Goal: Transaction & Acquisition: Purchase product/service

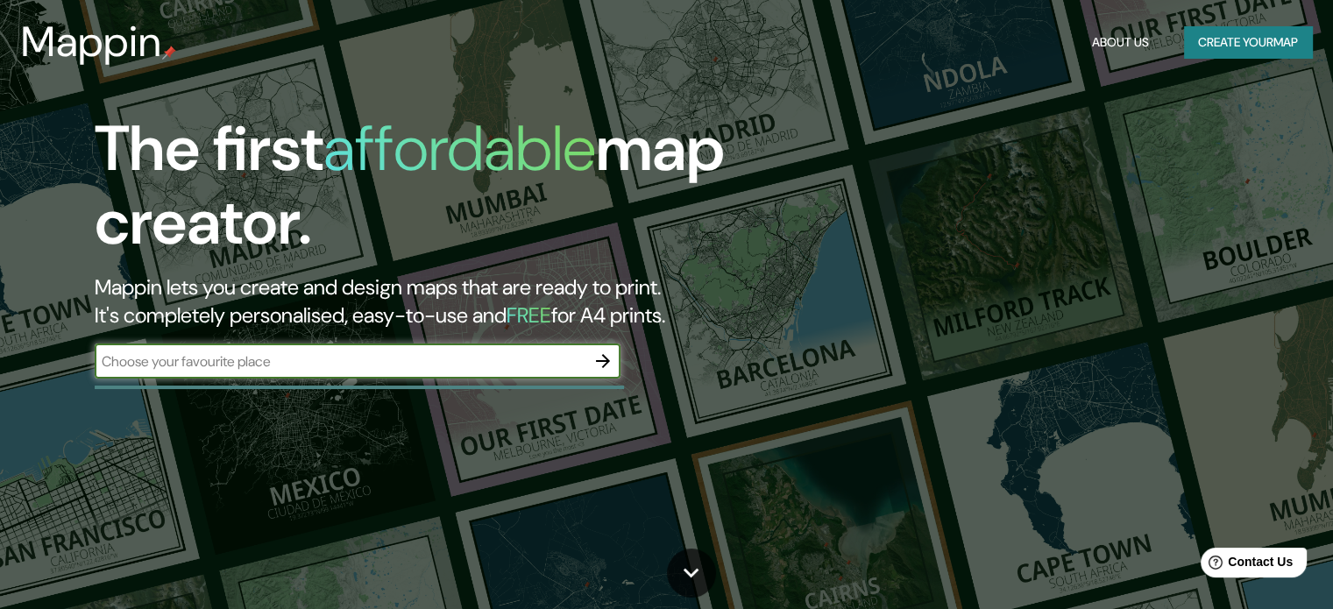
click at [429, 357] on input "text" at bounding box center [340, 361] width 491 height 20
click at [480, 355] on input "ocucaje" at bounding box center [340, 361] width 491 height 20
type input "ocucaje ica"
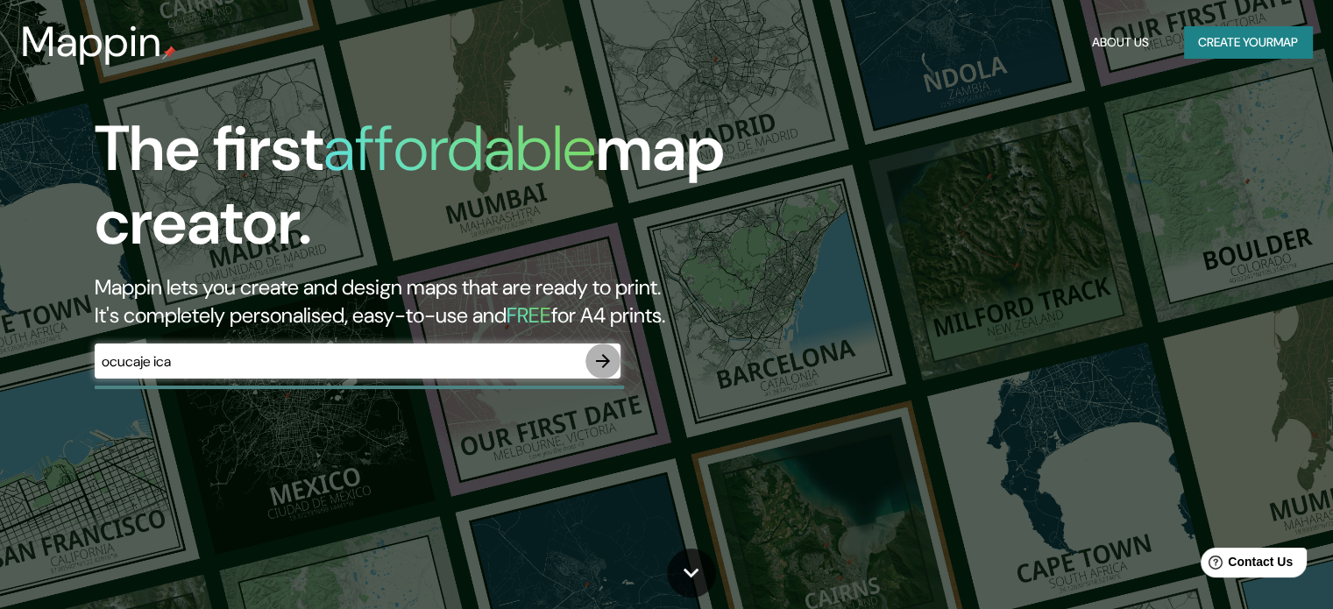
click at [603, 365] on icon "button" at bounding box center [603, 361] width 14 height 14
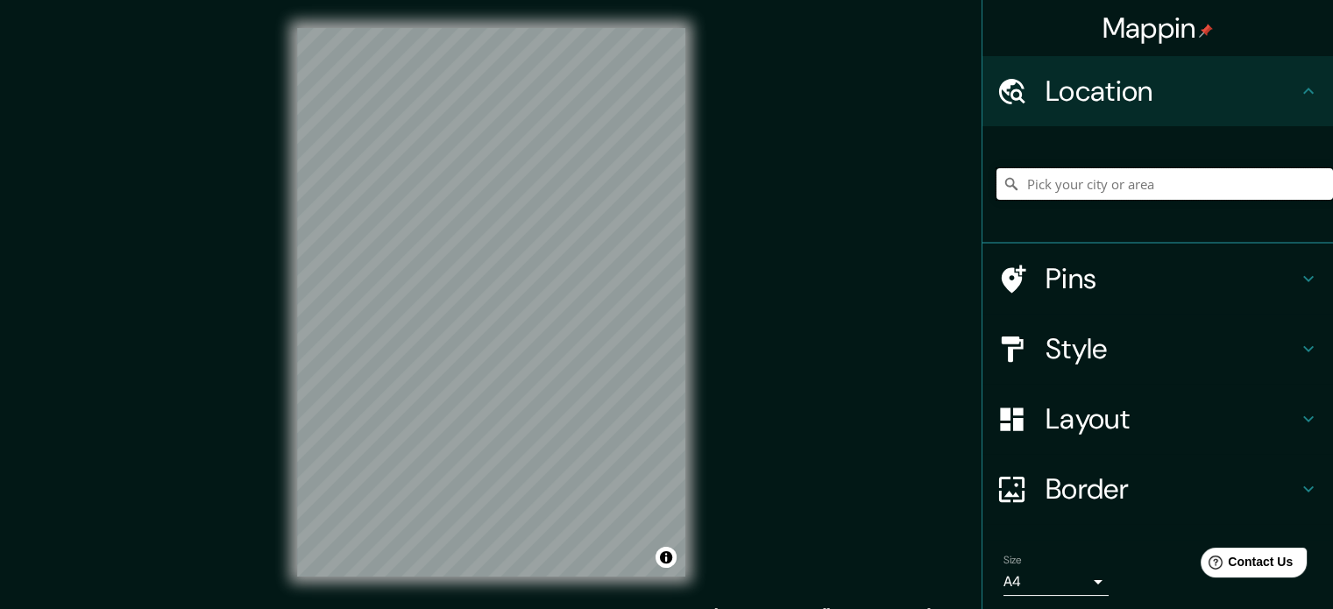
click at [1087, 188] on input "Pick your city or area" at bounding box center [1165, 184] width 337 height 32
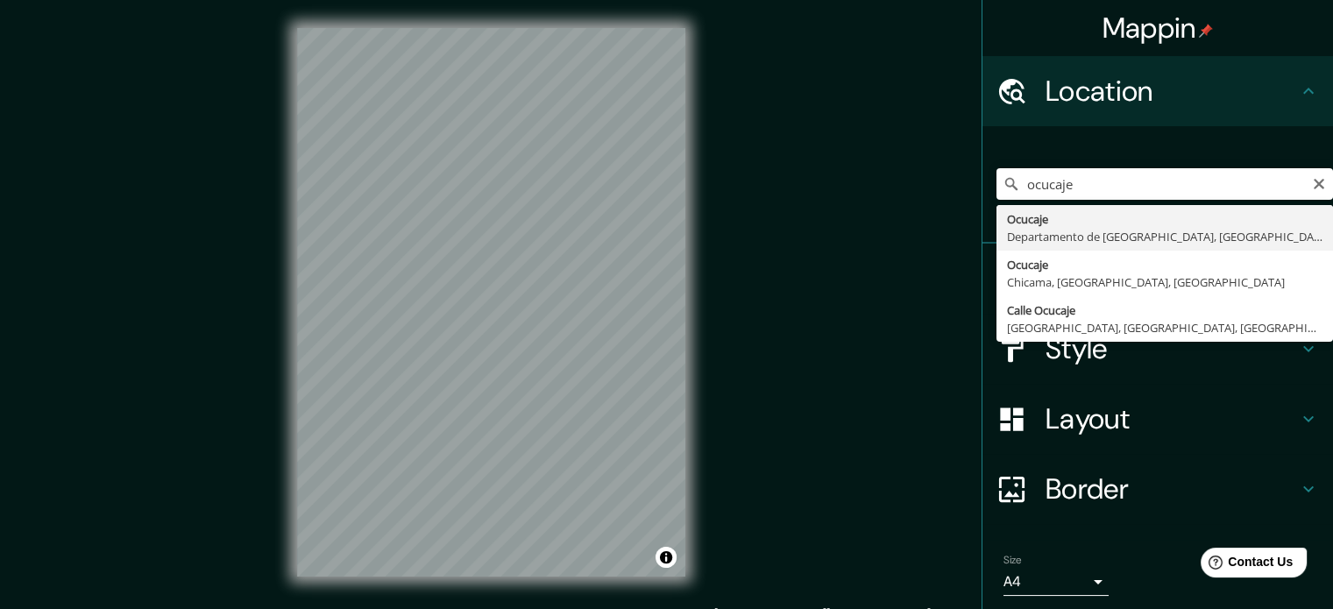
type input "Ocucaje, [GEOGRAPHIC_DATA], [GEOGRAPHIC_DATA]"
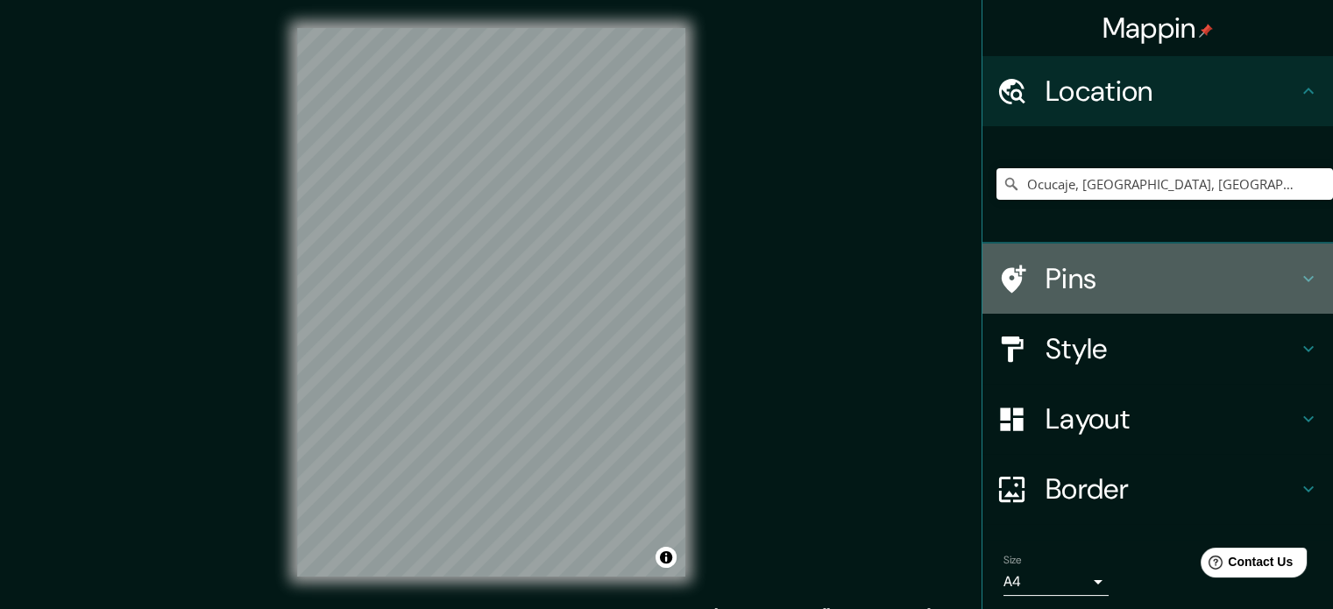
click at [1072, 288] on h4 "Pins" at bounding box center [1172, 278] width 252 height 35
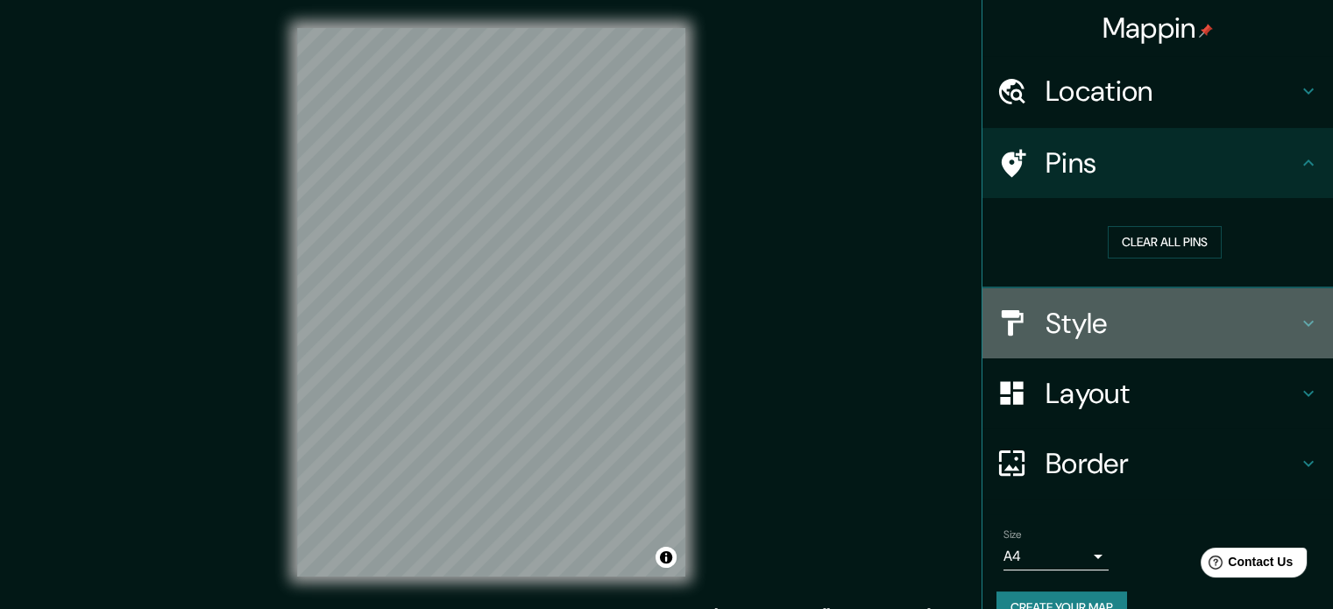
click at [1050, 326] on h4 "Style" at bounding box center [1172, 323] width 252 height 35
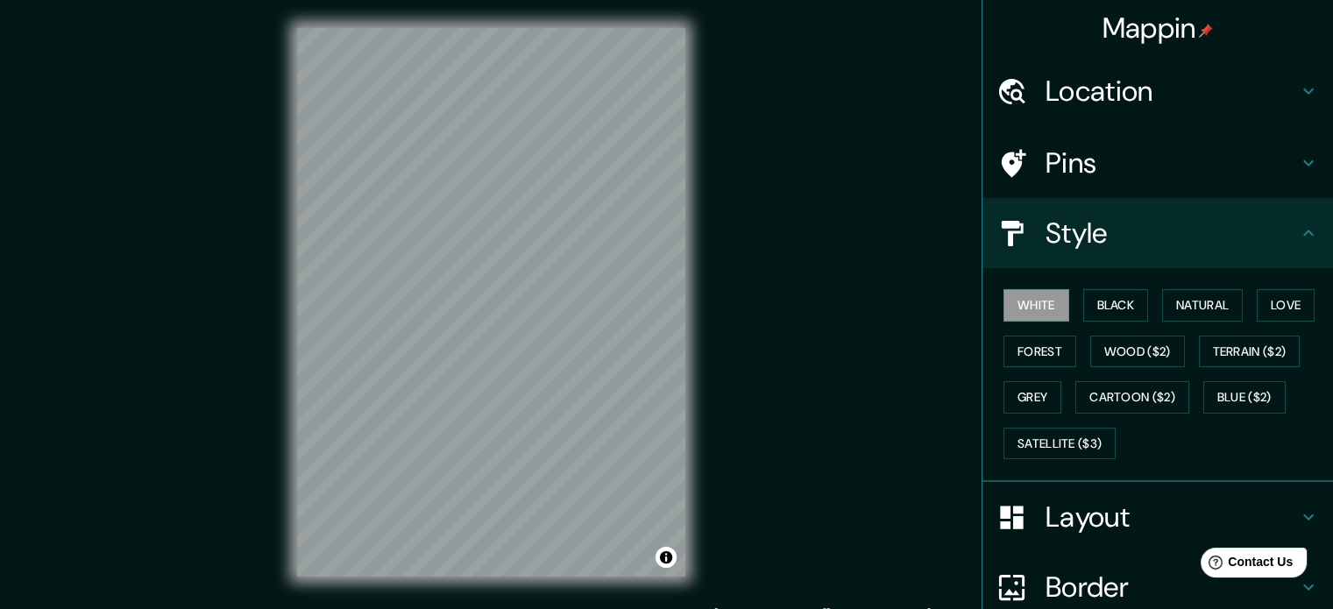
click at [1099, 287] on div "White Black Natural Love Forest Wood ($2) Terrain ($2) Grey Cartoon ($2) Blue (…" at bounding box center [1165, 374] width 337 height 184
click at [1103, 303] on button "Black" at bounding box center [1116, 305] width 66 height 32
click at [1101, 308] on button "Black" at bounding box center [1116, 305] width 66 height 32
click at [1046, 308] on button "White" at bounding box center [1037, 305] width 66 height 32
click at [1280, 308] on button "Love" at bounding box center [1286, 305] width 58 height 32
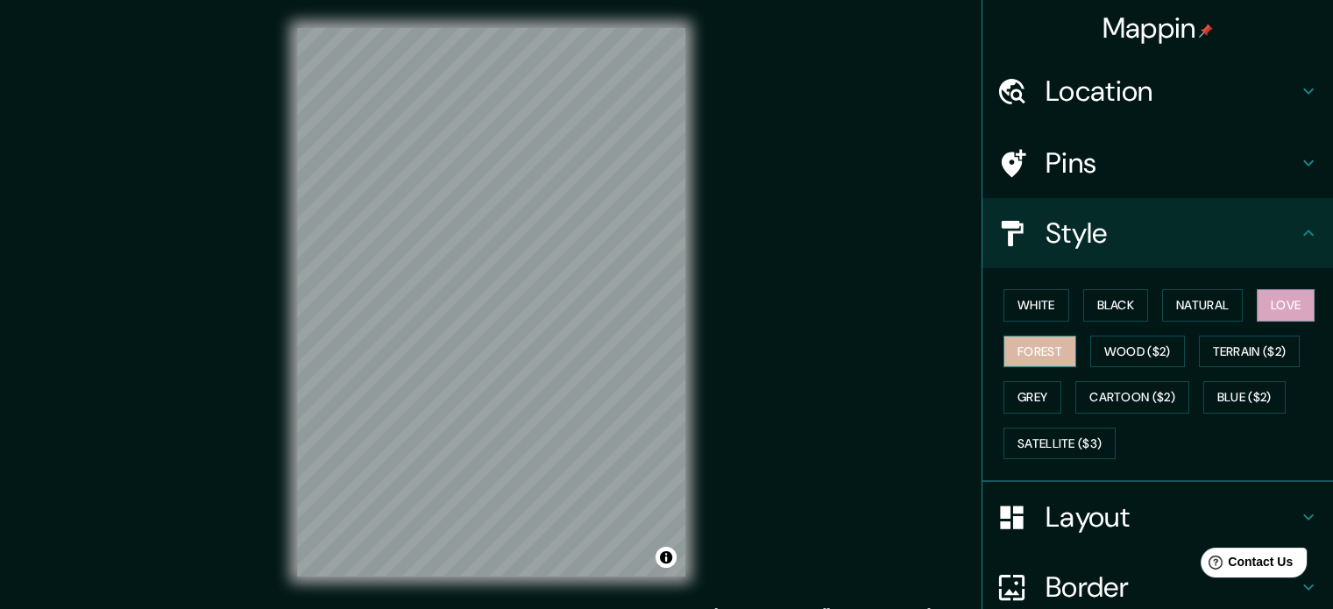
click at [1031, 354] on button "Forest" at bounding box center [1040, 352] width 73 height 32
click at [1103, 347] on button "Wood ($2)" at bounding box center [1137, 352] width 95 height 32
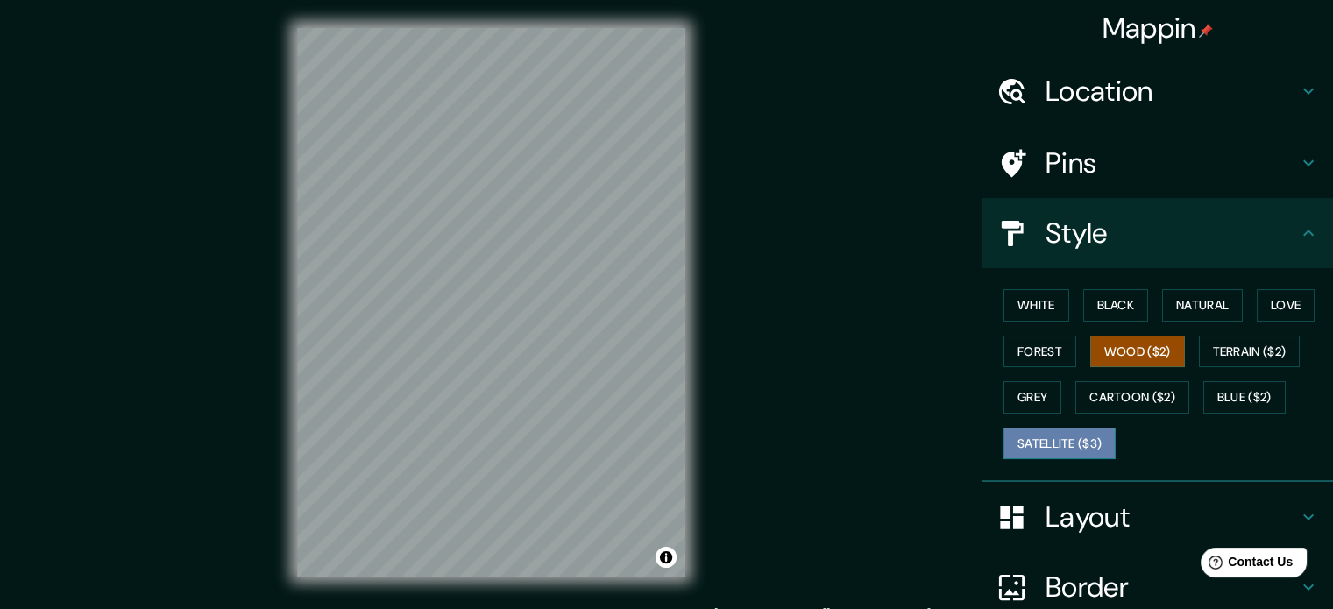
click at [1062, 434] on button "Satellite ($3)" at bounding box center [1060, 444] width 112 height 32
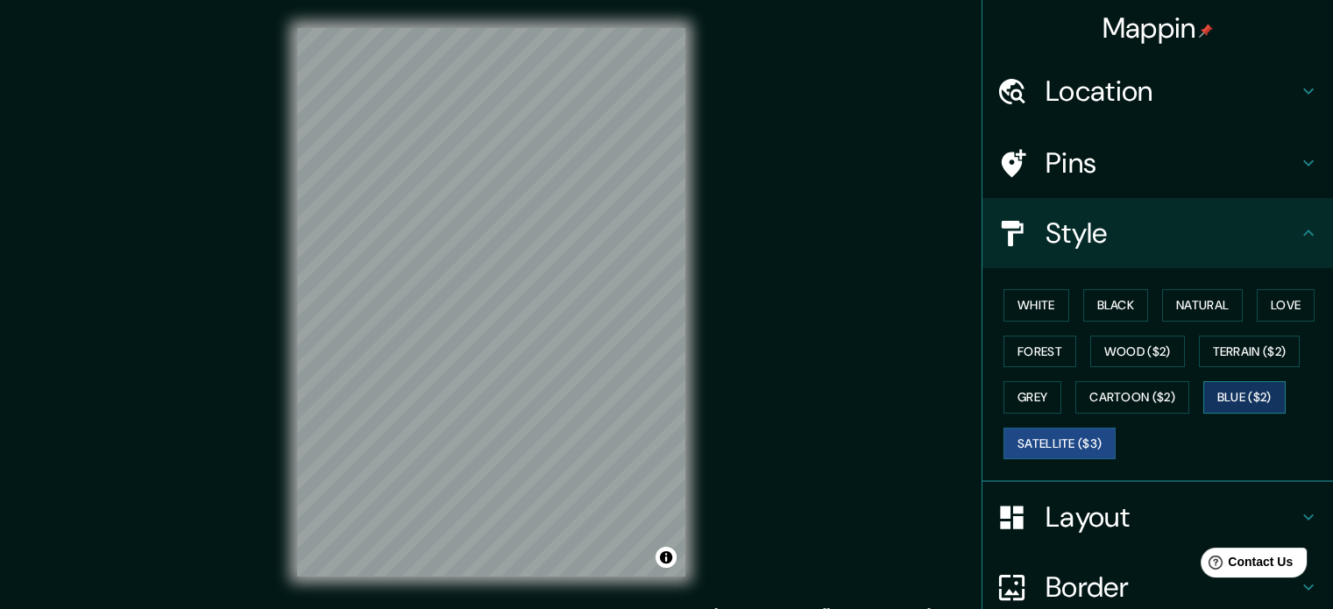
click at [1244, 396] on button "Blue ($2)" at bounding box center [1244, 397] width 82 height 32
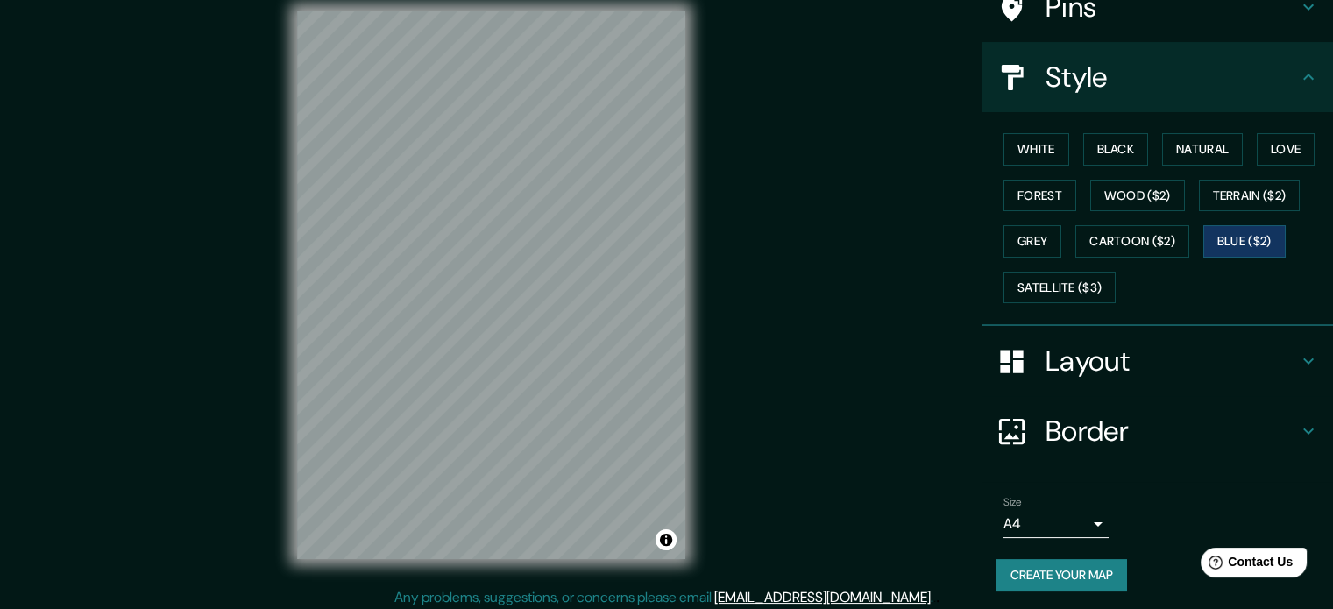
scroll to position [23, 0]
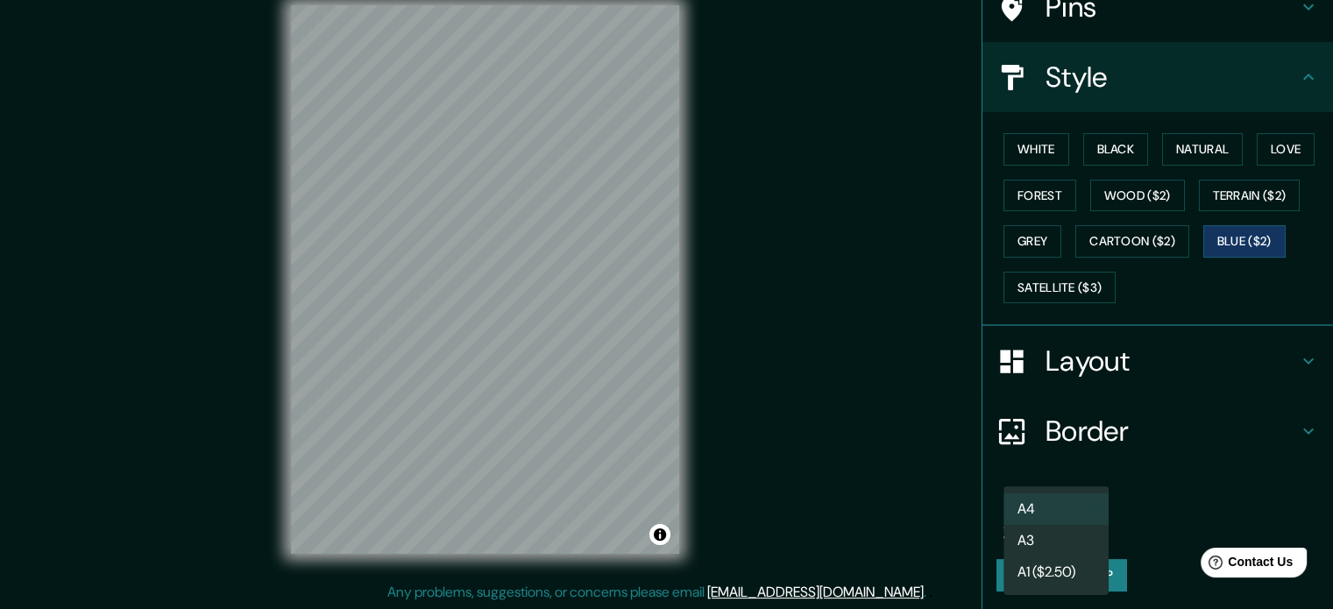
click at [1033, 518] on body "Mappin Location [GEOGRAPHIC_DATA], [GEOGRAPHIC_DATA], [GEOGRAPHIC_DATA] Pins St…" at bounding box center [666, 281] width 1333 height 609
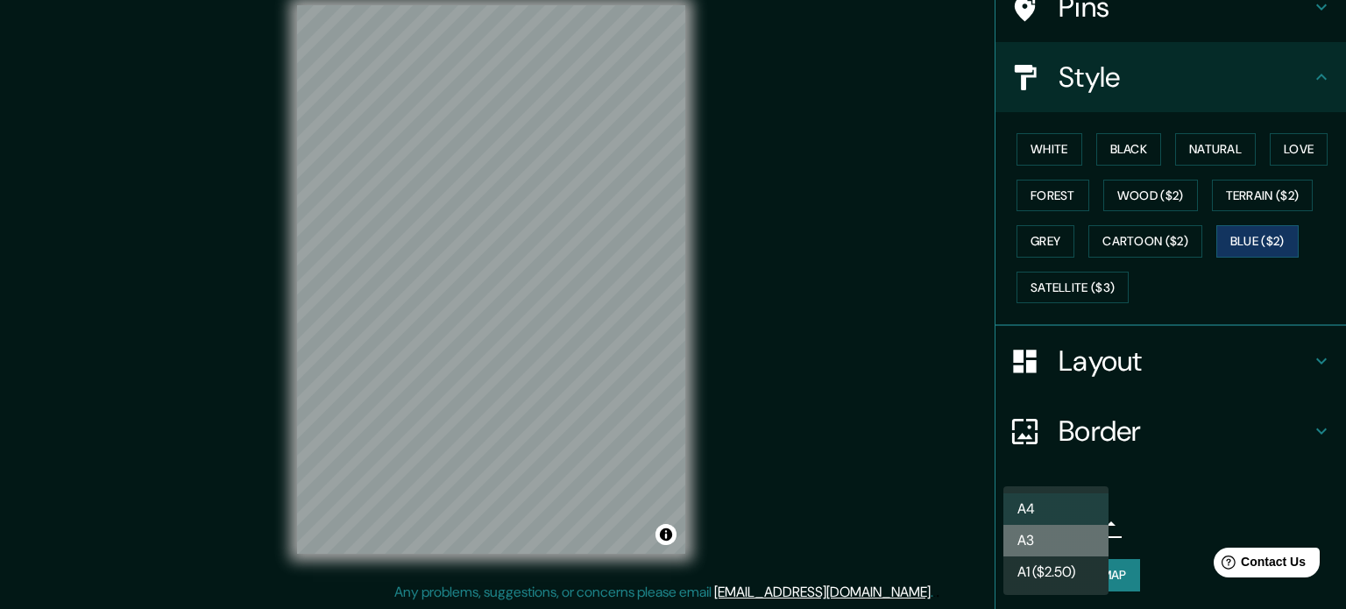
click at [1053, 542] on li "A3" at bounding box center [1056, 541] width 105 height 32
type input "a4"
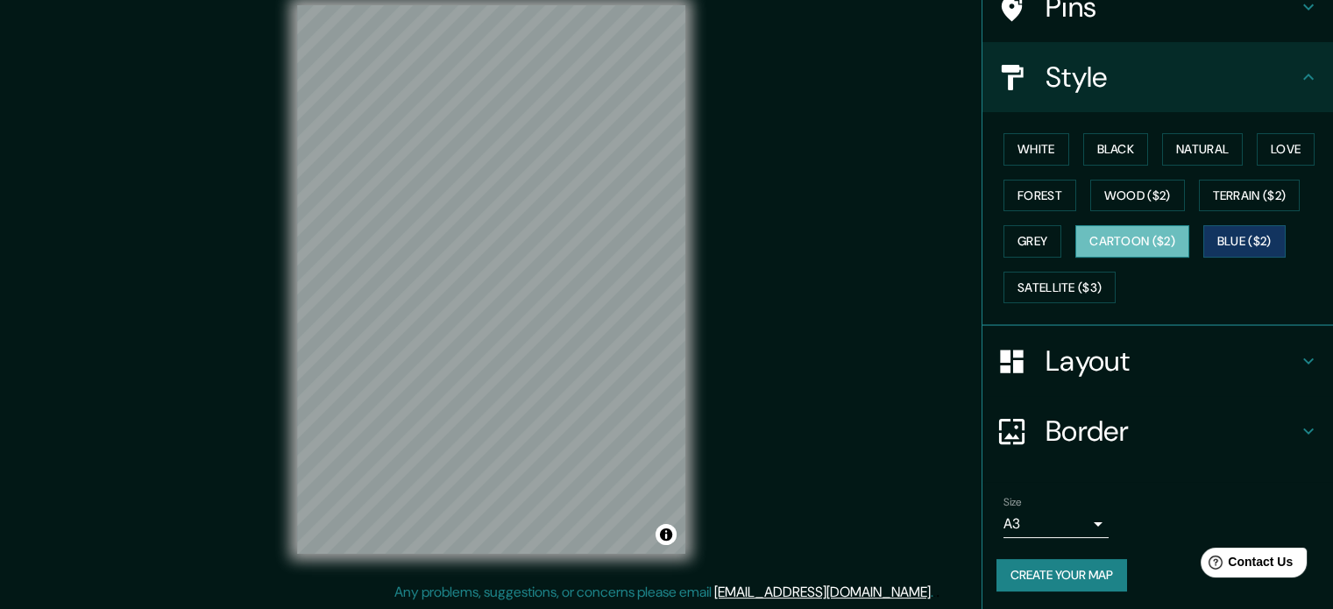
click at [1114, 230] on button "Cartoon ($2)" at bounding box center [1132, 241] width 114 height 32
click at [1022, 238] on button "Grey" at bounding box center [1033, 241] width 58 height 32
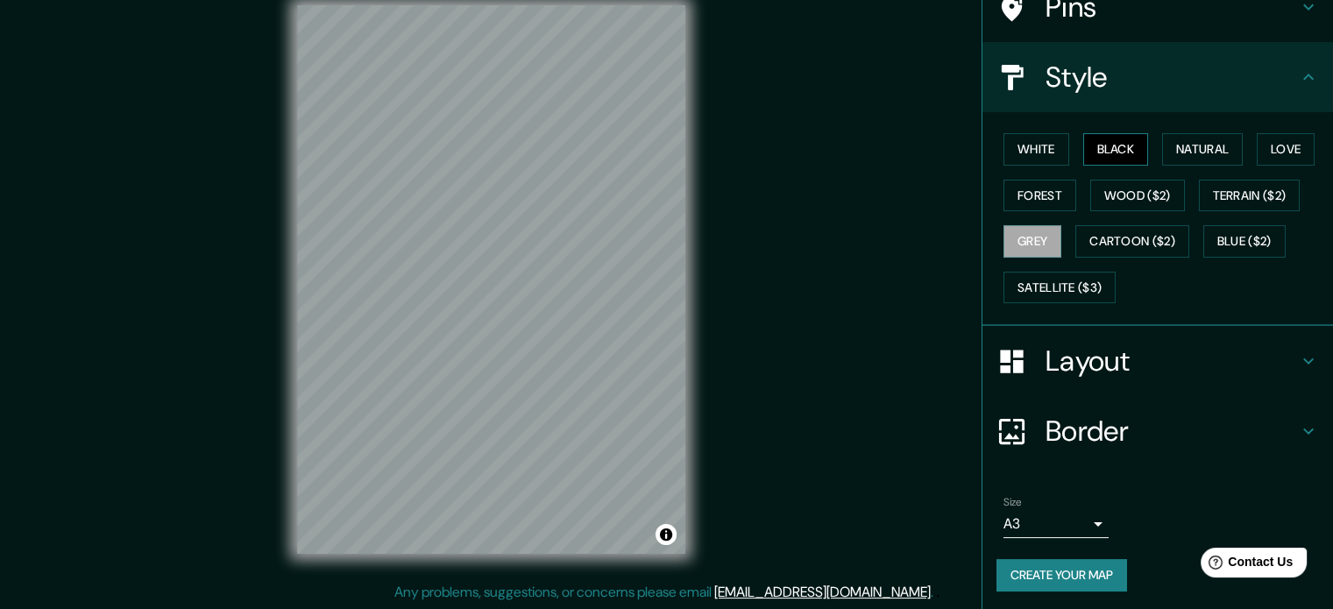
click at [1116, 142] on button "Black" at bounding box center [1116, 149] width 66 height 32
click at [1041, 153] on button "White" at bounding box center [1037, 149] width 66 height 32
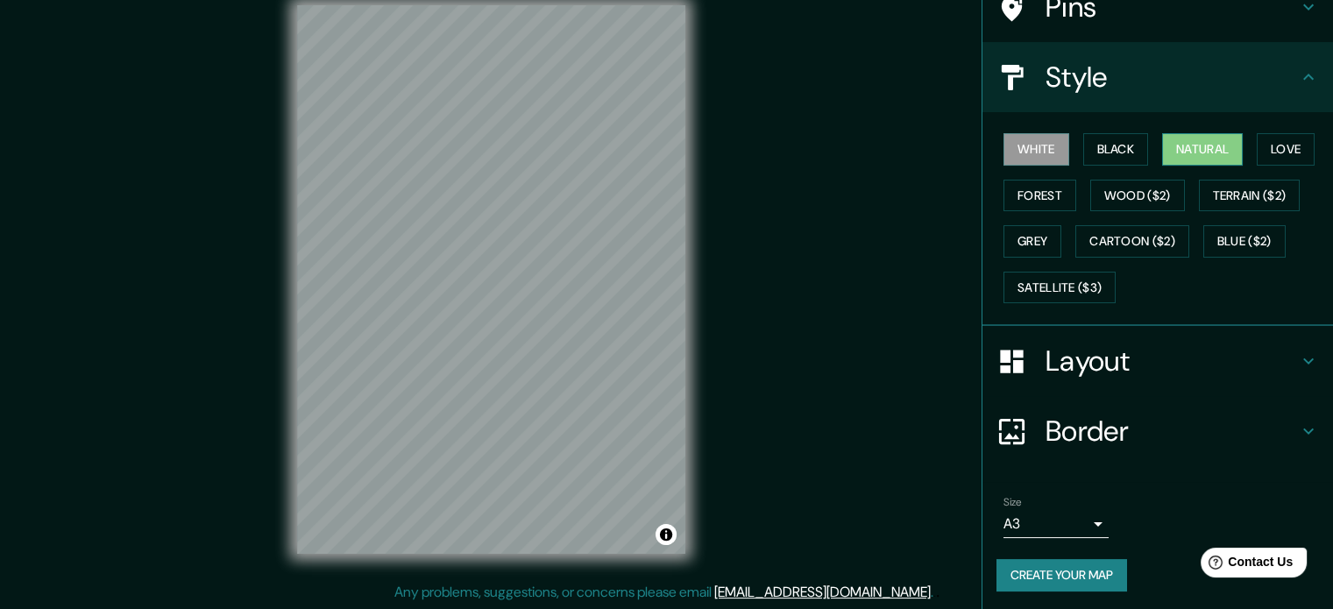
click at [1172, 149] on button "Natural" at bounding box center [1202, 149] width 81 height 32
click at [1038, 149] on button "White" at bounding box center [1037, 149] width 66 height 32
click at [1229, 443] on h4 "Border" at bounding box center [1172, 431] width 252 height 35
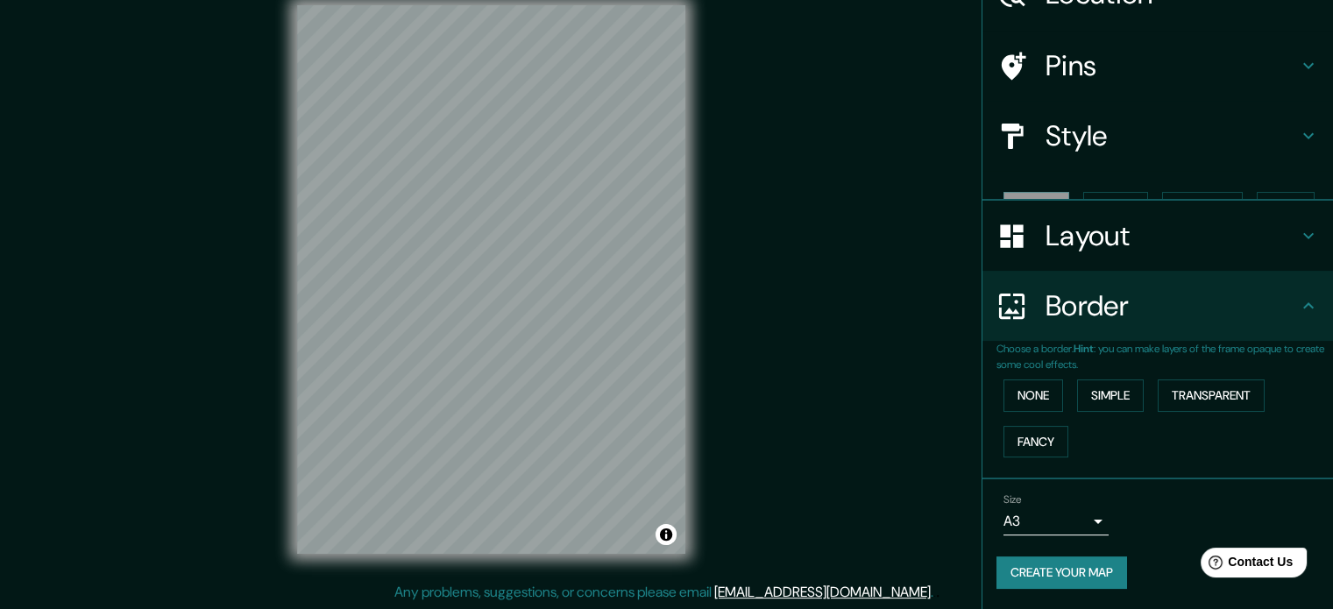
scroll to position [67, 0]
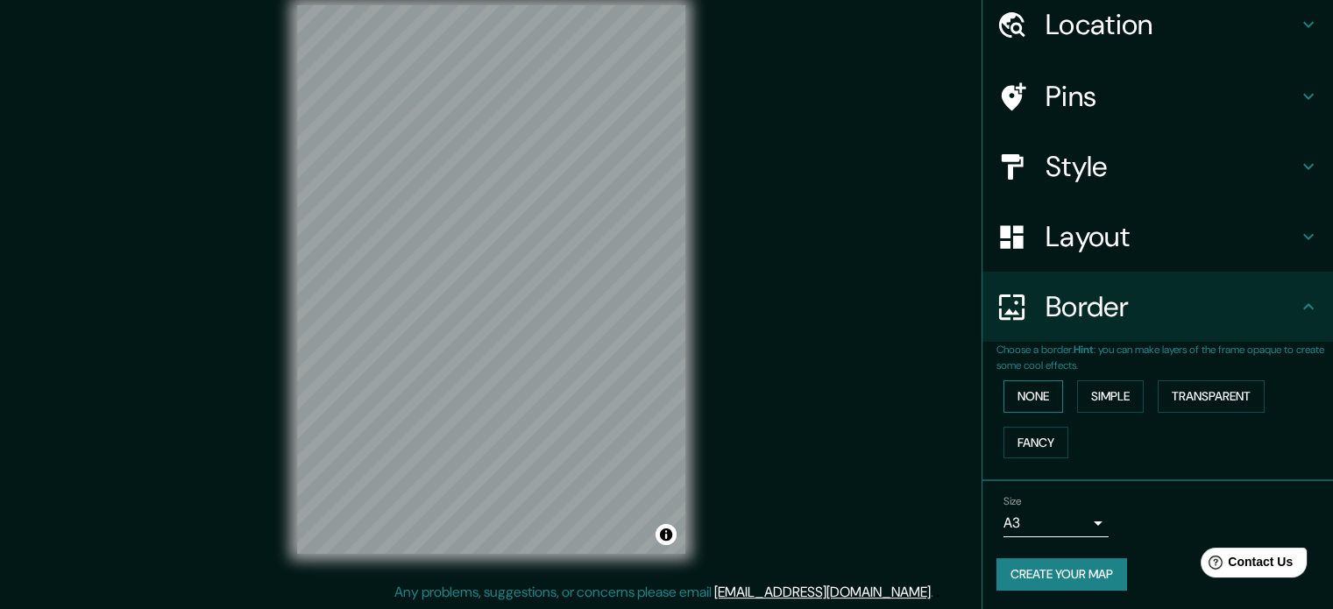
click at [1027, 395] on button "None" at bounding box center [1034, 396] width 60 height 32
click at [1082, 396] on button "Simple" at bounding box center [1110, 396] width 67 height 32
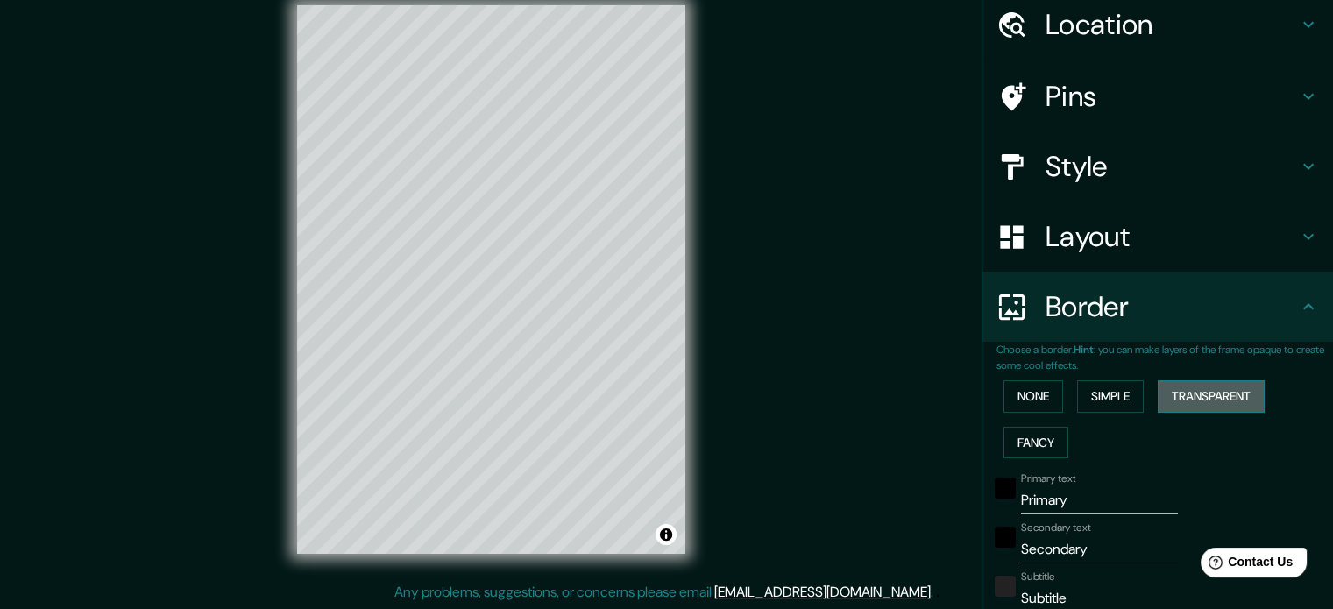
click at [1168, 391] on button "Transparent" at bounding box center [1211, 396] width 107 height 32
click at [1032, 441] on button "Fancy" at bounding box center [1036, 443] width 65 height 32
click at [1024, 399] on button "None" at bounding box center [1034, 396] width 60 height 32
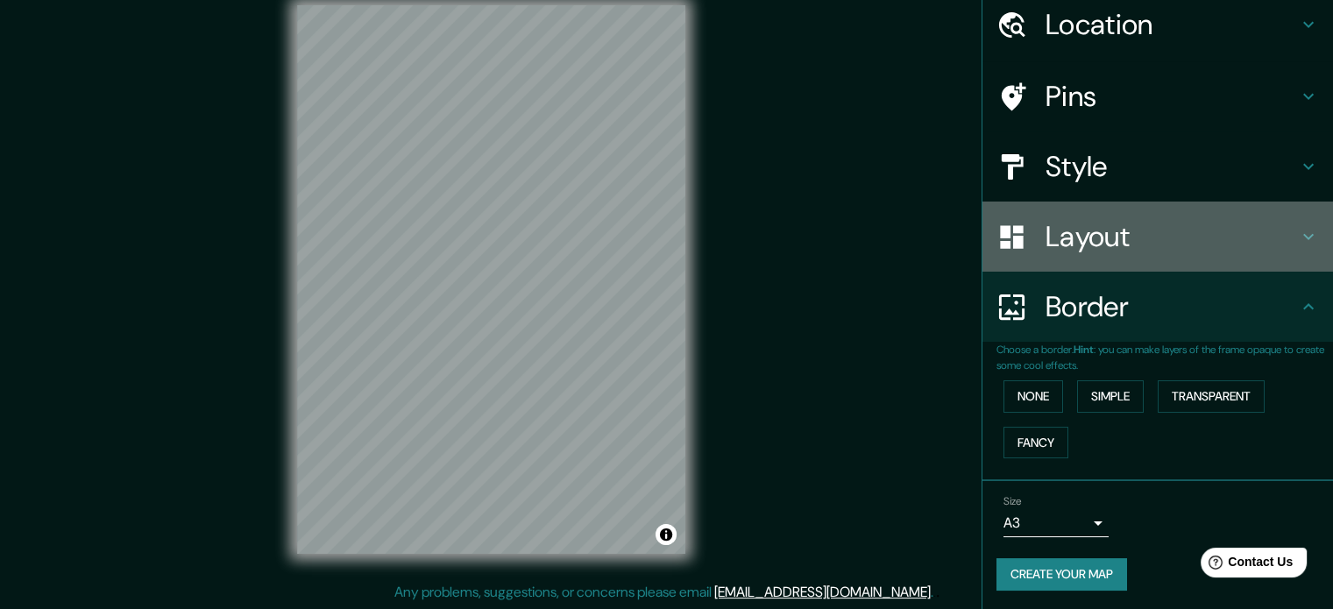
click at [1103, 258] on div "Layout" at bounding box center [1157, 237] width 351 height 70
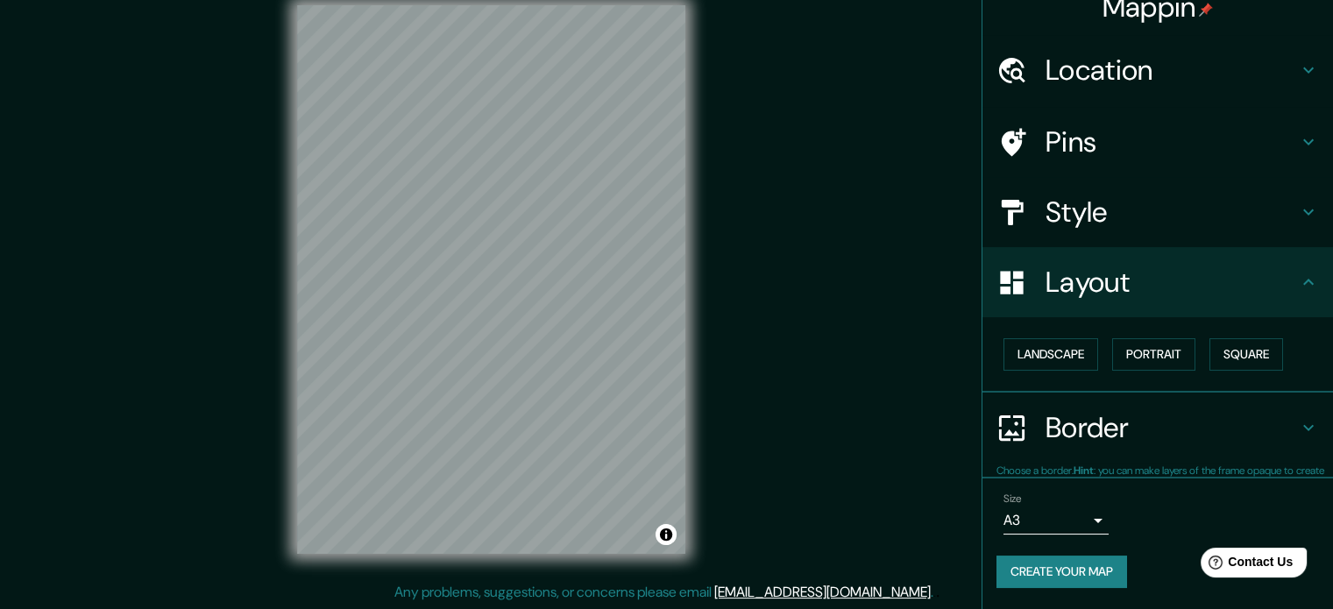
scroll to position [19, 0]
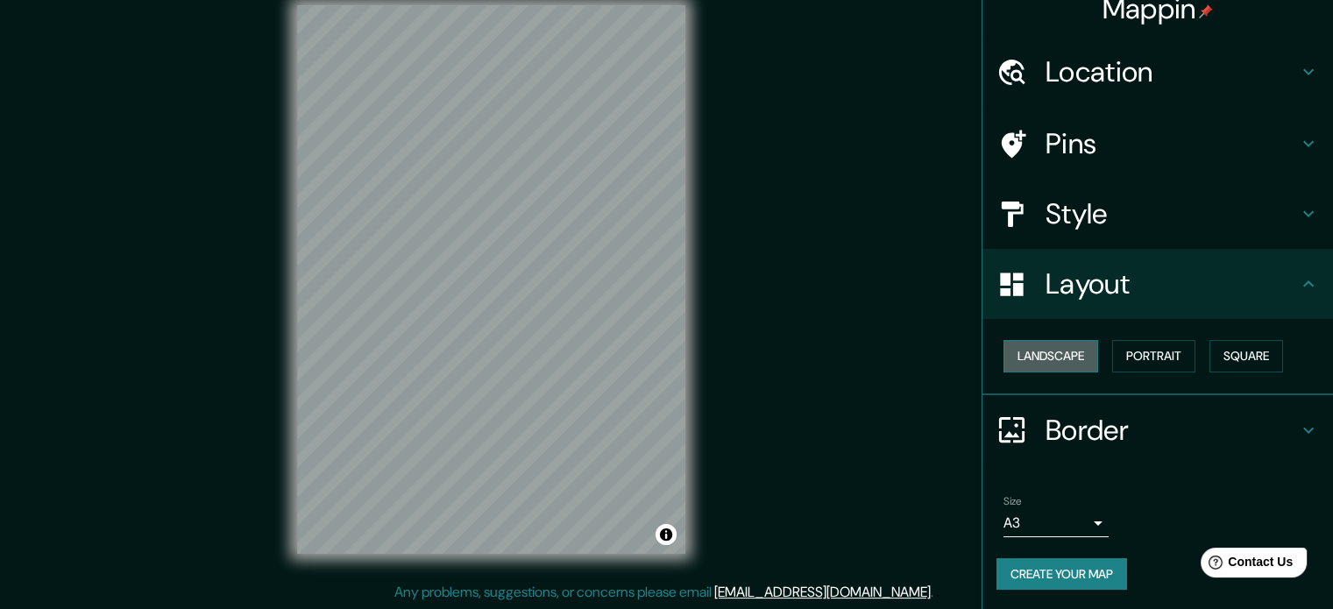
click at [1079, 353] on button "Landscape" at bounding box center [1051, 356] width 95 height 32
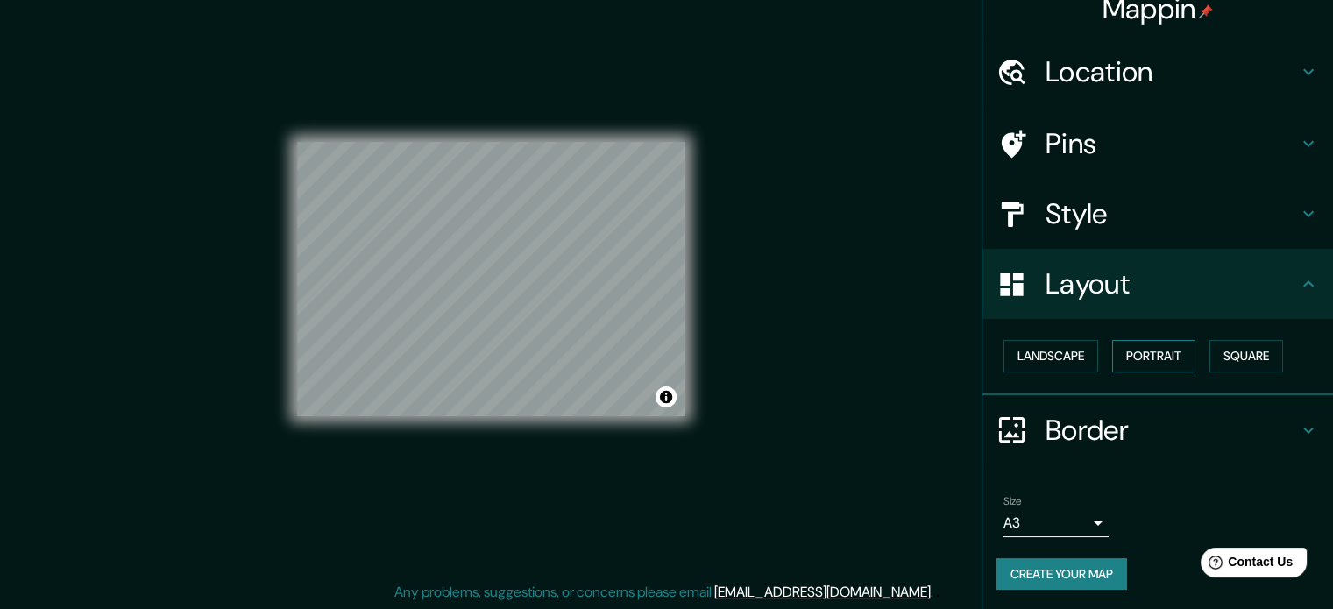
click at [1123, 354] on button "Portrait" at bounding box center [1153, 356] width 83 height 32
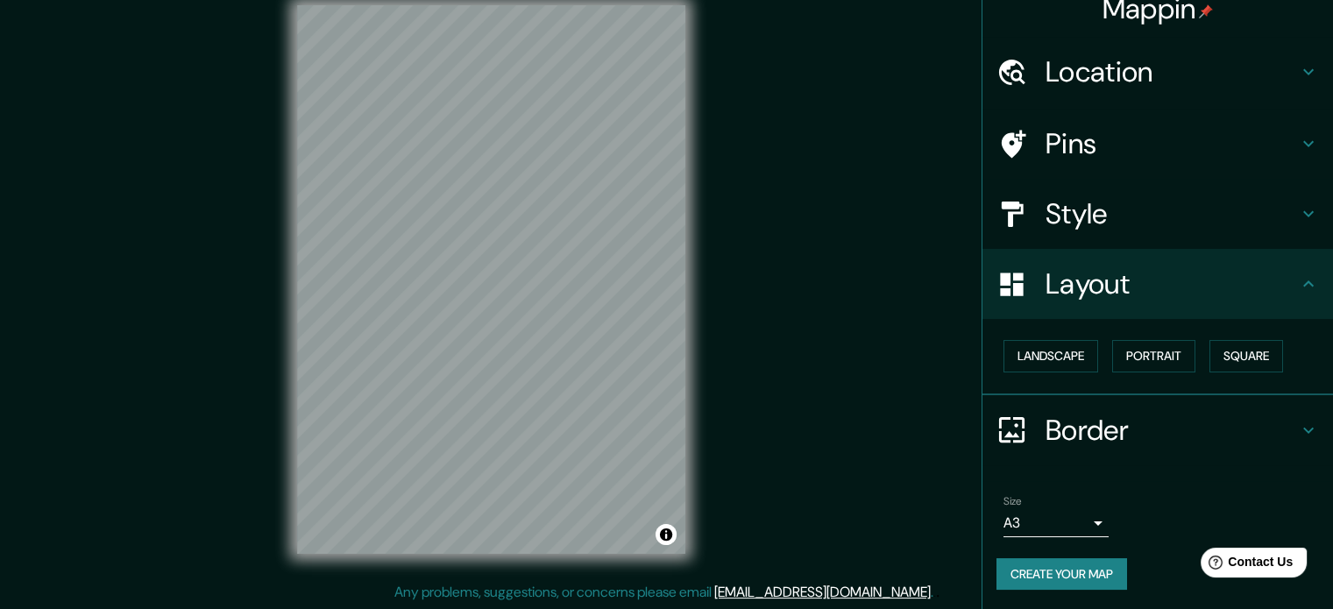
click at [1241, 338] on div "Landscape [GEOGRAPHIC_DATA]" at bounding box center [1165, 356] width 337 height 46
click at [1241, 350] on button "Square" at bounding box center [1246, 356] width 74 height 32
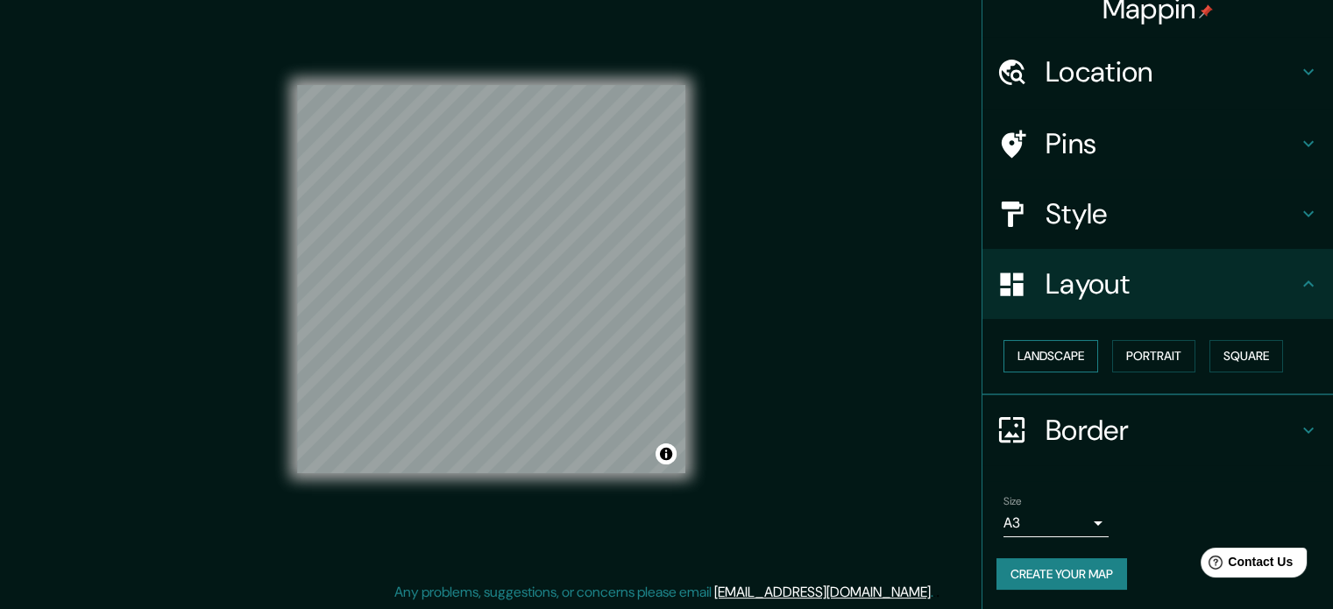
click at [1048, 360] on button "Landscape" at bounding box center [1051, 356] width 95 height 32
